Goal: Information Seeking & Learning: Learn about a topic

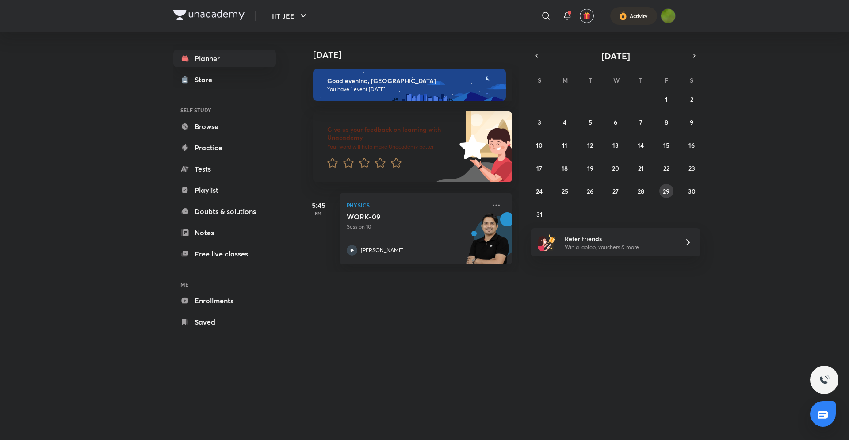
click at [671, 193] on button "29" at bounding box center [667, 191] width 14 height 14
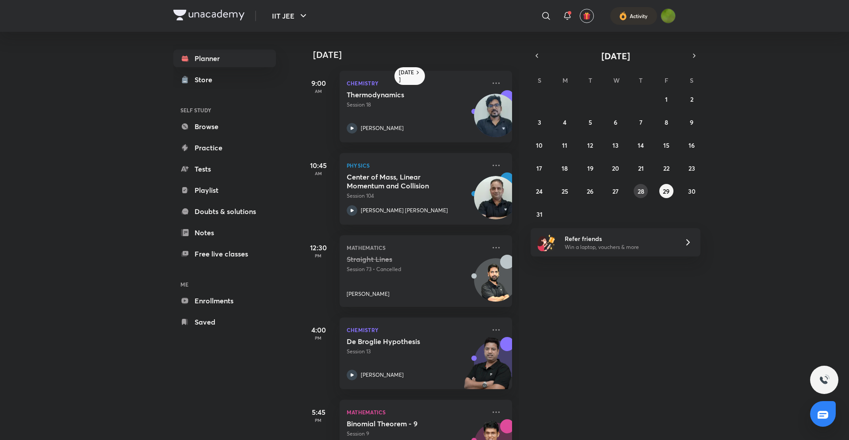
click at [639, 186] on button "28" at bounding box center [641, 191] width 14 height 14
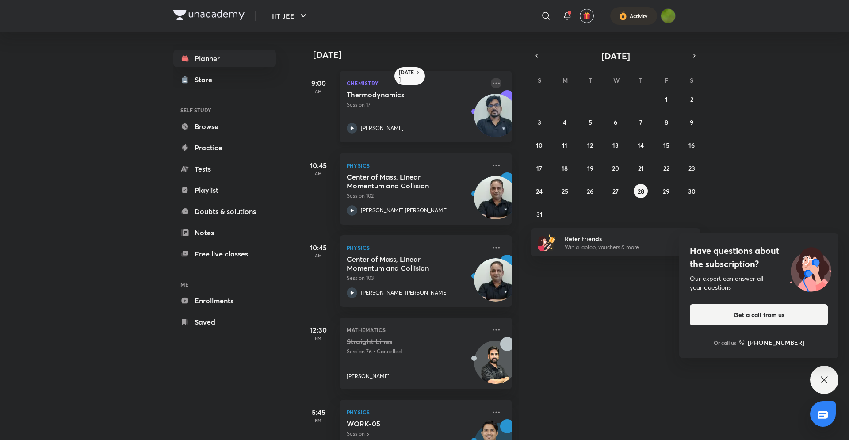
click at [500, 82] on icon at bounding box center [496, 83] width 11 height 11
click at [548, 103] on p "With annotation" at bounding box center [564, 100] width 61 height 9
click at [697, 55] on icon "button" at bounding box center [694, 56] width 7 height 8
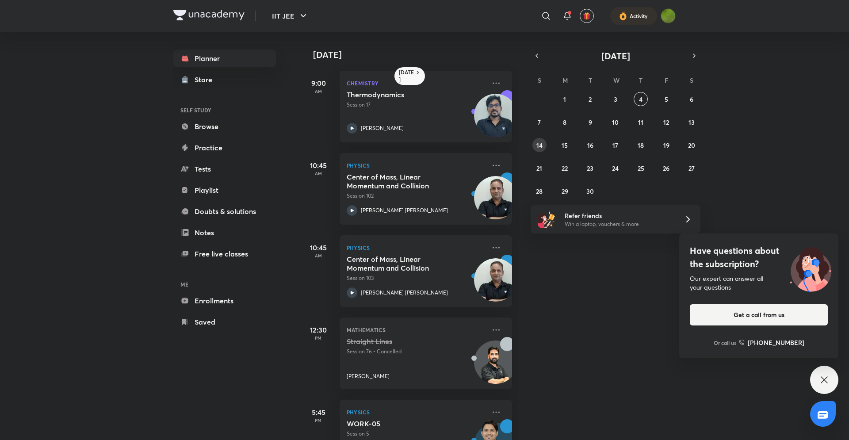
click at [538, 145] on abbr "14" at bounding box center [540, 145] width 6 height 8
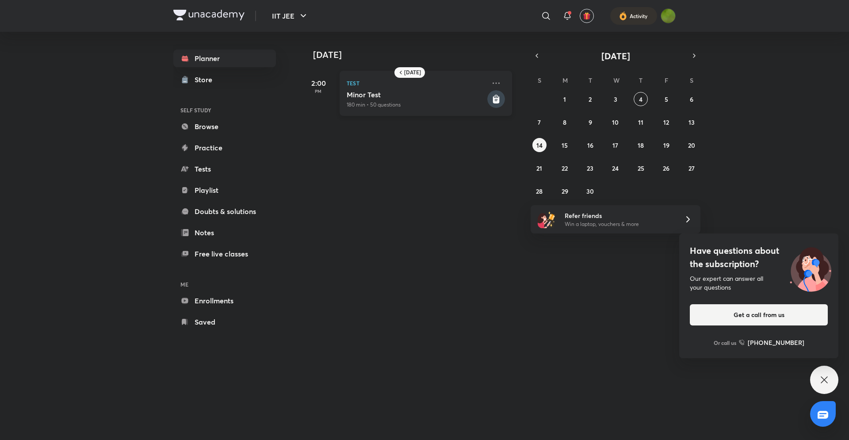
click at [472, 100] on div "[MEDICAL_DATA] 180 min • 50 questions" at bounding box center [416, 99] width 139 height 19
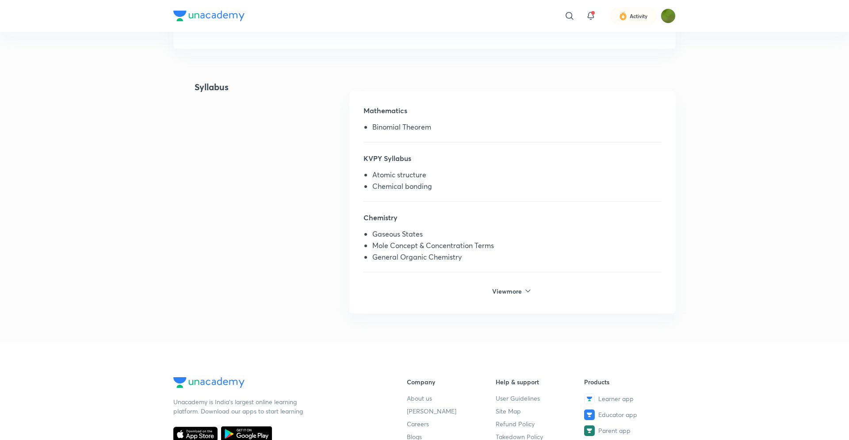
scroll to position [191, 0]
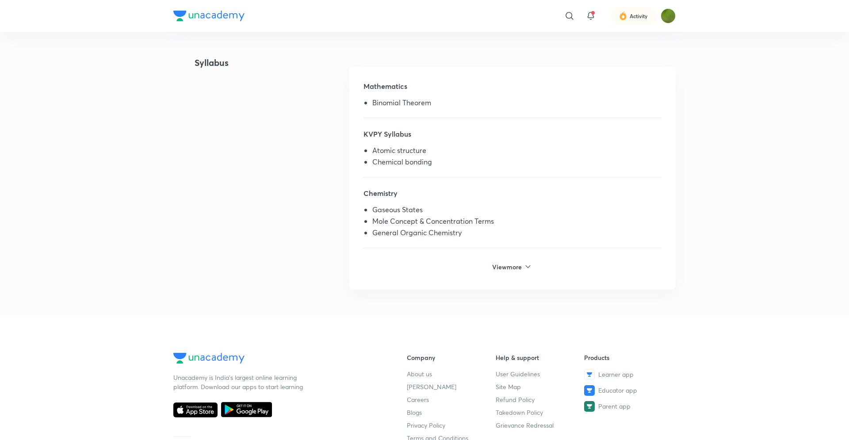
click at [500, 269] on h6 "View more" at bounding box center [507, 266] width 31 height 9
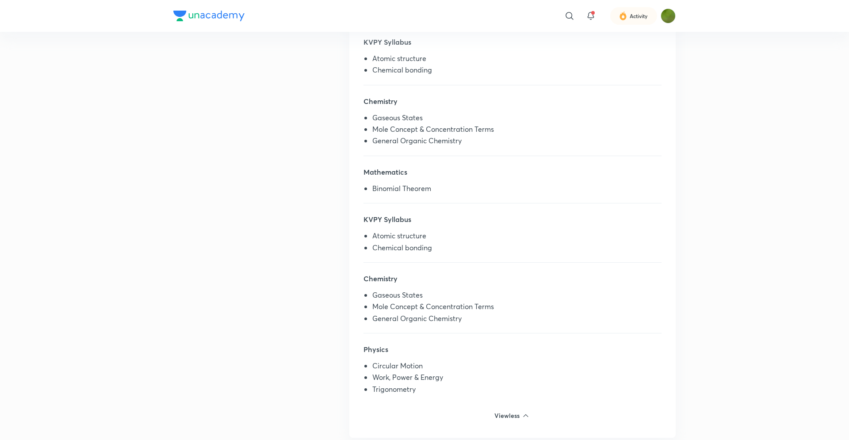
scroll to position [414, 0]
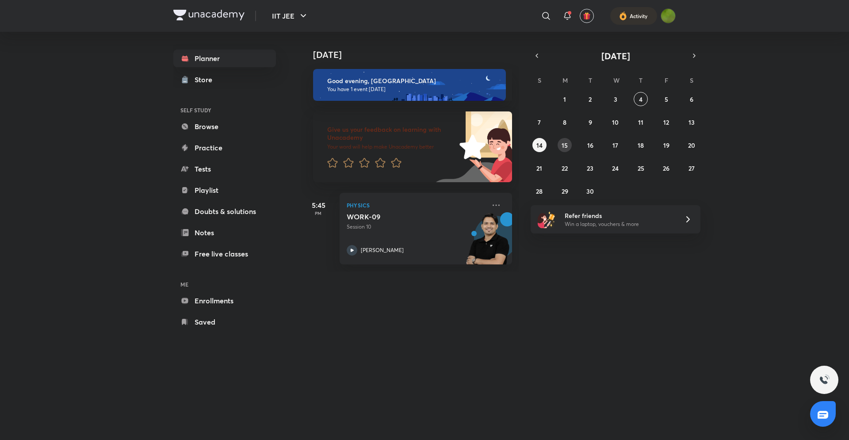
click at [572, 146] on button "15" at bounding box center [565, 145] width 14 height 14
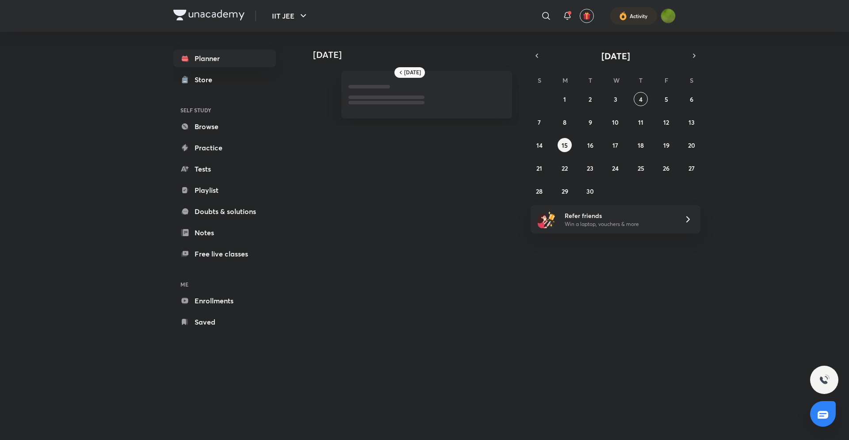
click at [547, 146] on div "31 1 2 3 4 5 6 7 8 9 10 11 12 13 14 15 16 17 18 19 20 21 22 23 24 25 26 27 28 2…" at bounding box center [616, 145] width 170 height 106
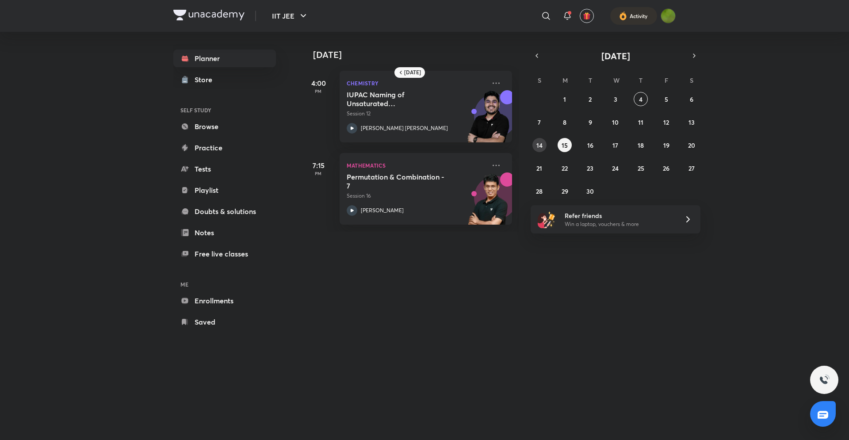
click at [544, 146] on button "14" at bounding box center [540, 145] width 14 height 14
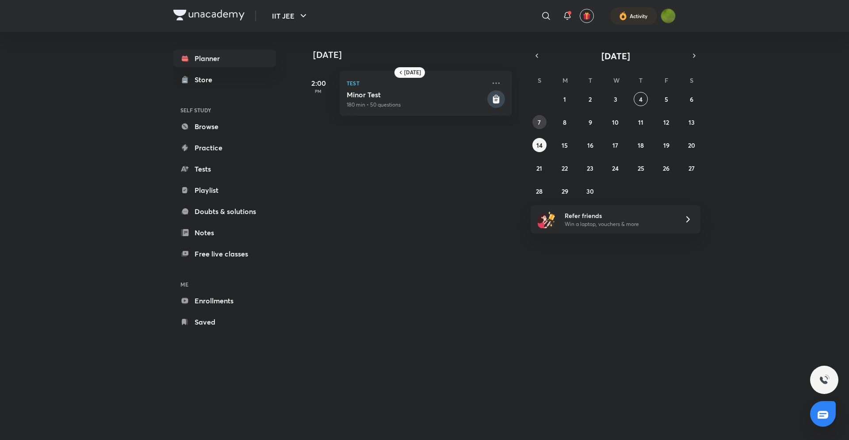
click at [544, 119] on button "7" at bounding box center [540, 122] width 14 height 14
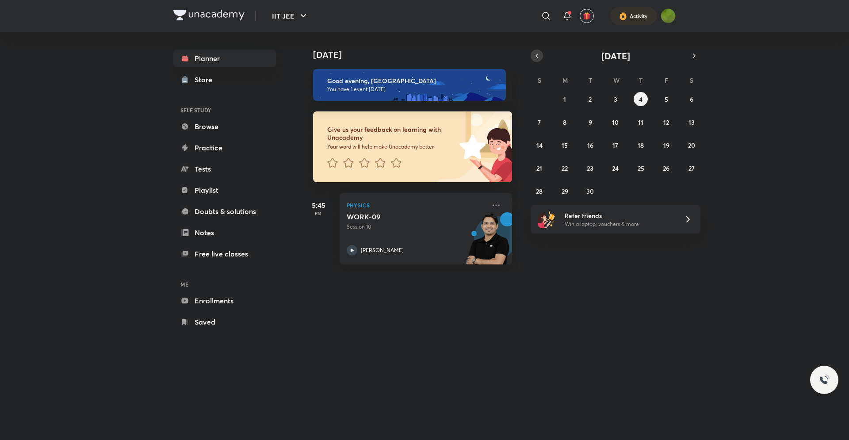
click at [533, 61] on button "button" at bounding box center [537, 56] width 12 height 12
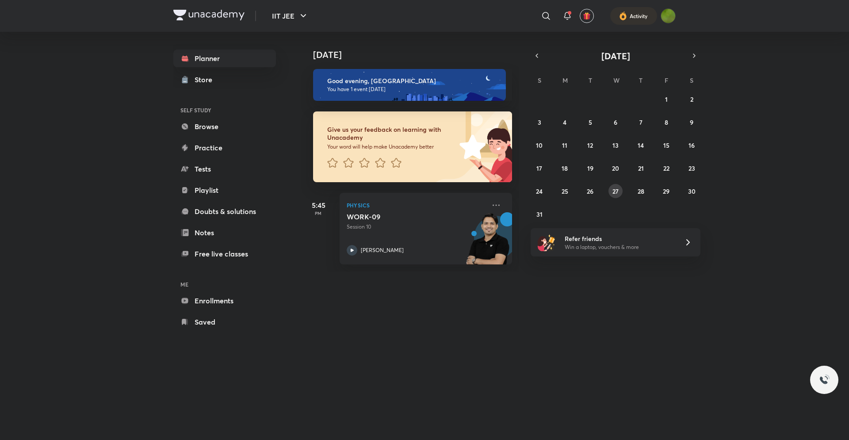
click at [617, 194] on abbr "27" at bounding box center [616, 191] width 6 height 8
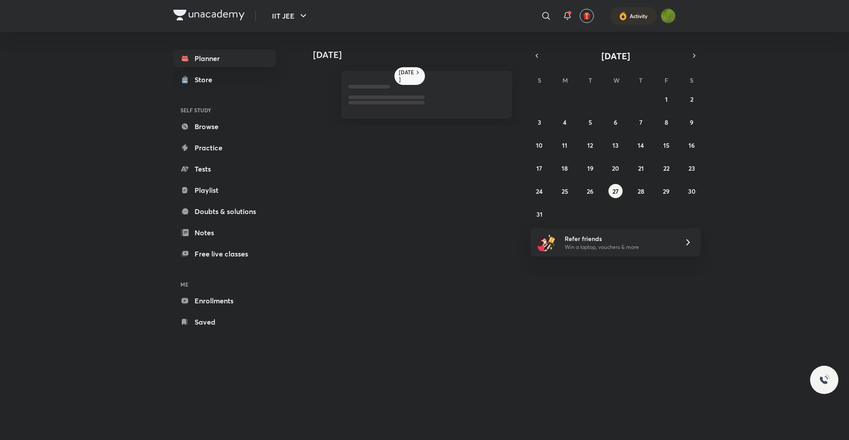
click at [634, 194] on div "27 28 29 30 31 1 2 3 4 5 6 7 8 9 10 11 12 13 14 15 16 17 18 19 20 21 22 23 24 2…" at bounding box center [616, 156] width 170 height 129
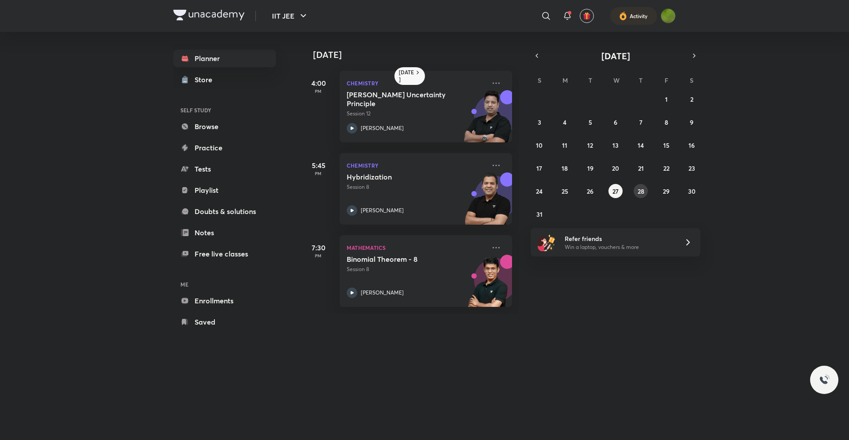
click at [637, 192] on button "28" at bounding box center [641, 191] width 14 height 14
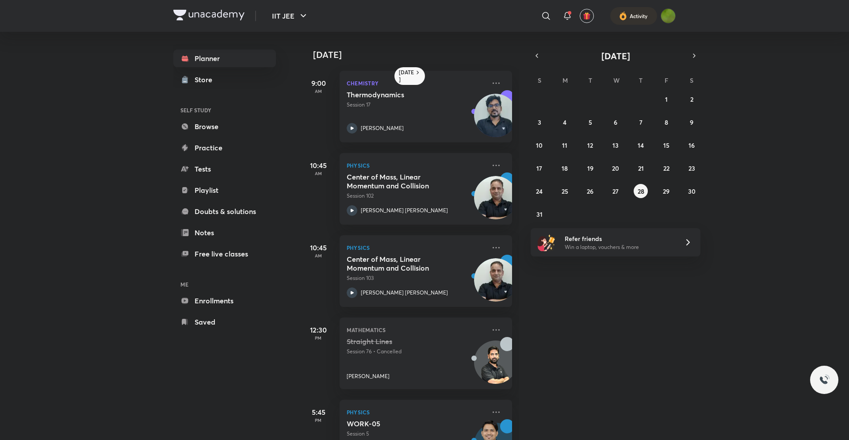
click at [696, 64] on div "August 2025 S M T W T F S 27 28 29 30 31 1 2 3 4 5 6 7 8 9 10 11 12 13 14 15 16…" at bounding box center [616, 136] width 170 height 172
click at [355, 125] on icon at bounding box center [352, 128] width 11 height 11
